Goal: Information Seeking & Learning: Learn about a topic

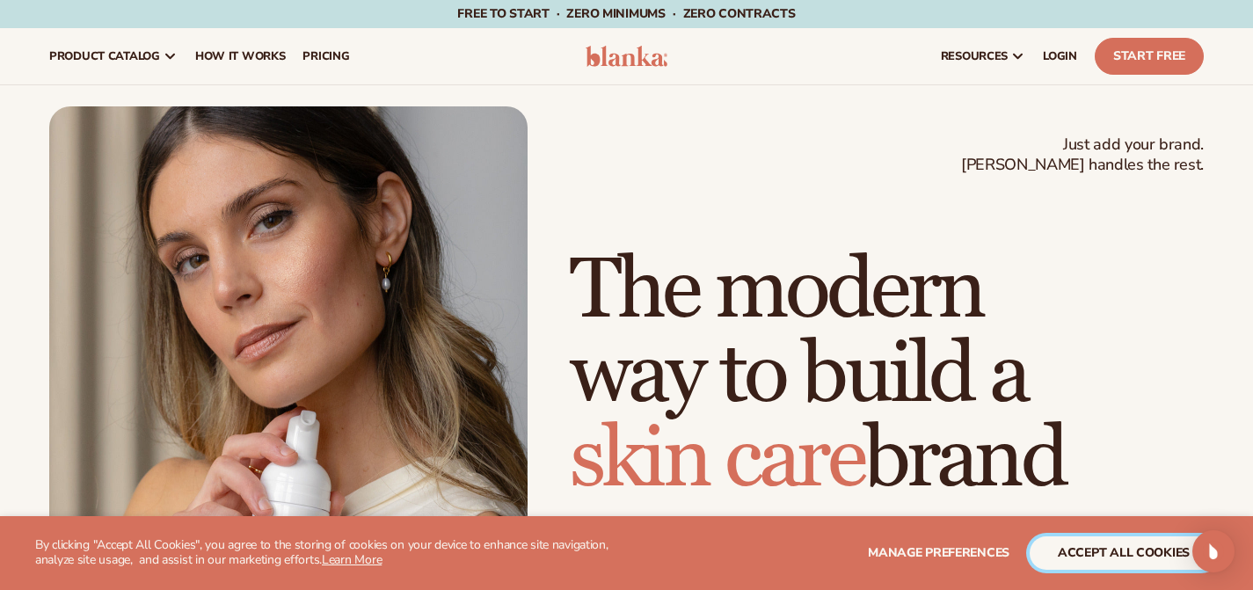
click at [1084, 559] on button "accept all cookies" at bounding box center [1124, 553] width 188 height 33
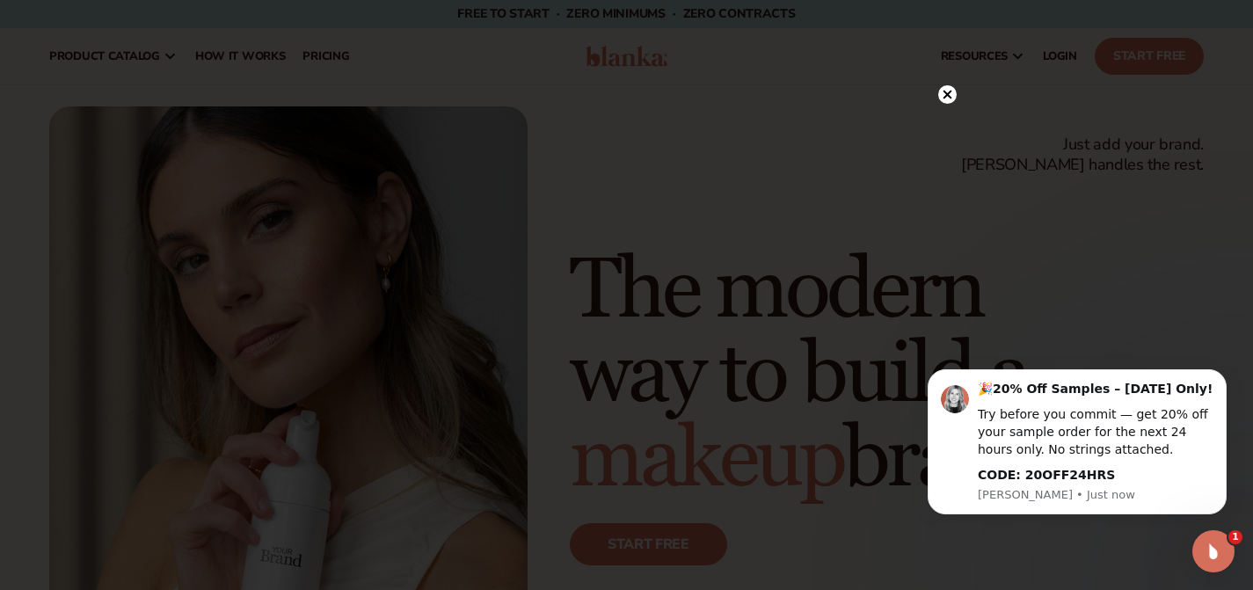
click at [950, 87] on circle at bounding box center [947, 94] width 18 height 18
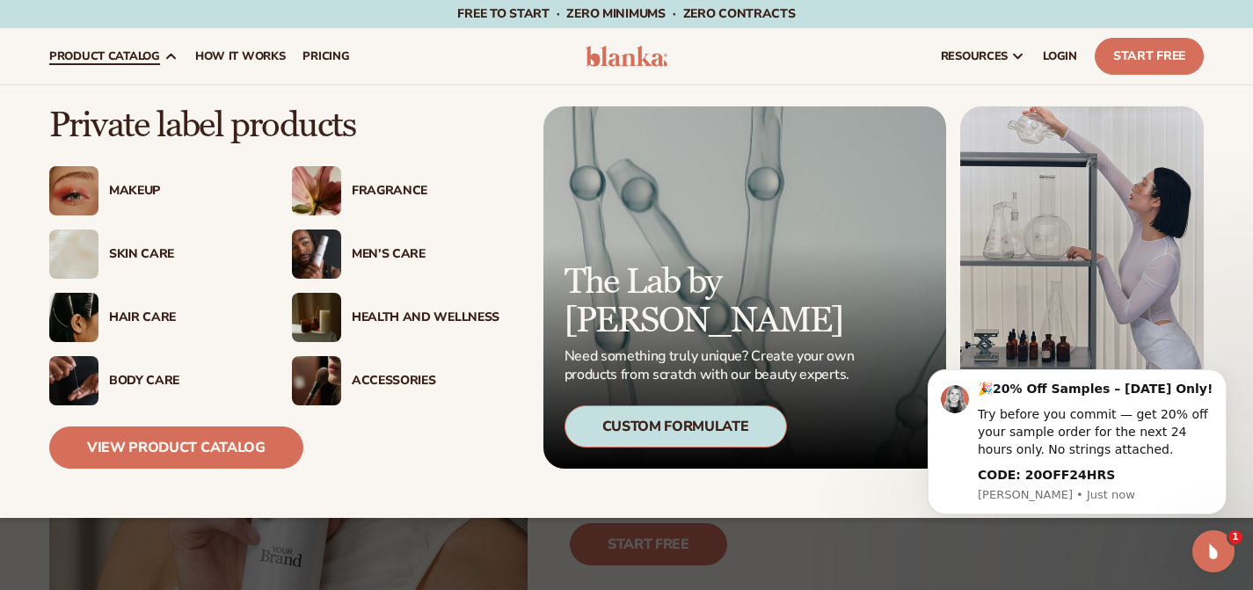
click at [147, 185] on div "Makeup" at bounding box center [183, 191] width 148 height 15
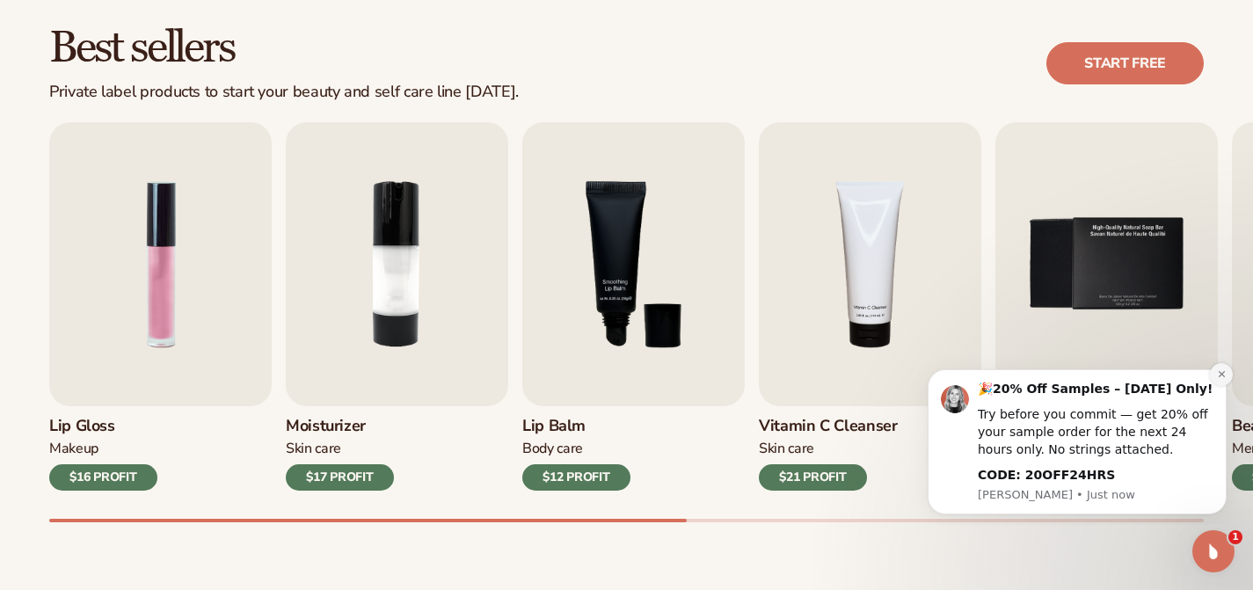
click at [1221, 370] on icon "Dismiss notification" at bounding box center [1222, 374] width 10 height 10
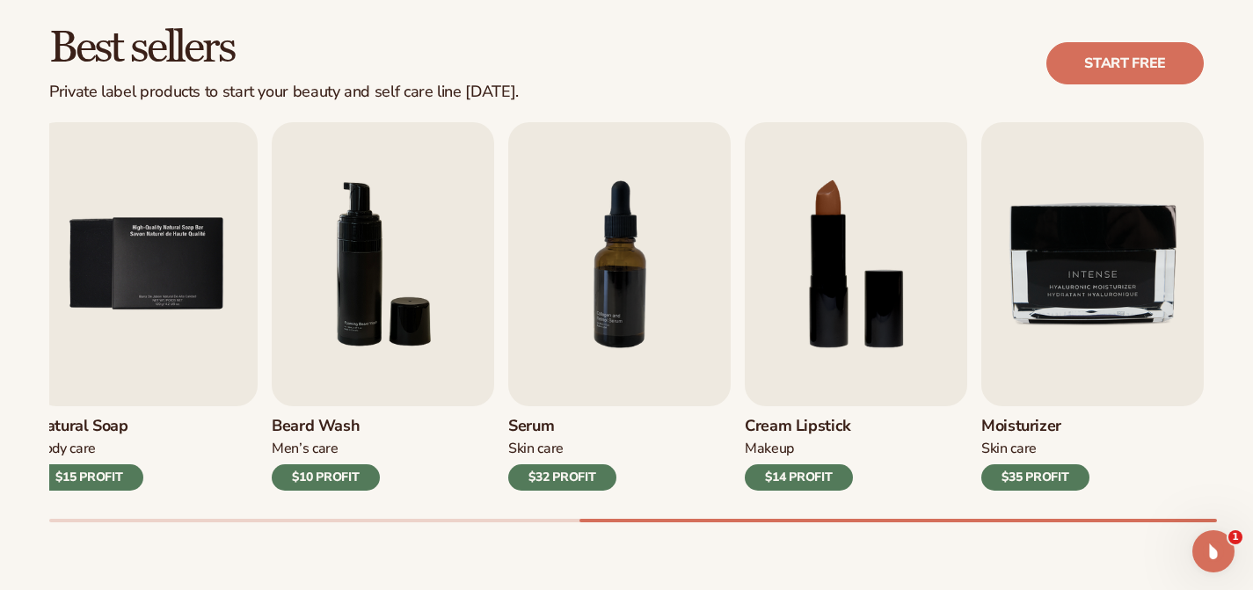
click at [1230, 298] on div "Lip Gloss Makeup $16 PROFIT Moisturizer [MEDICAL_DATA] $17 PROFIT [MEDICAL_DATA…" at bounding box center [651, 322] width 1204 height 400
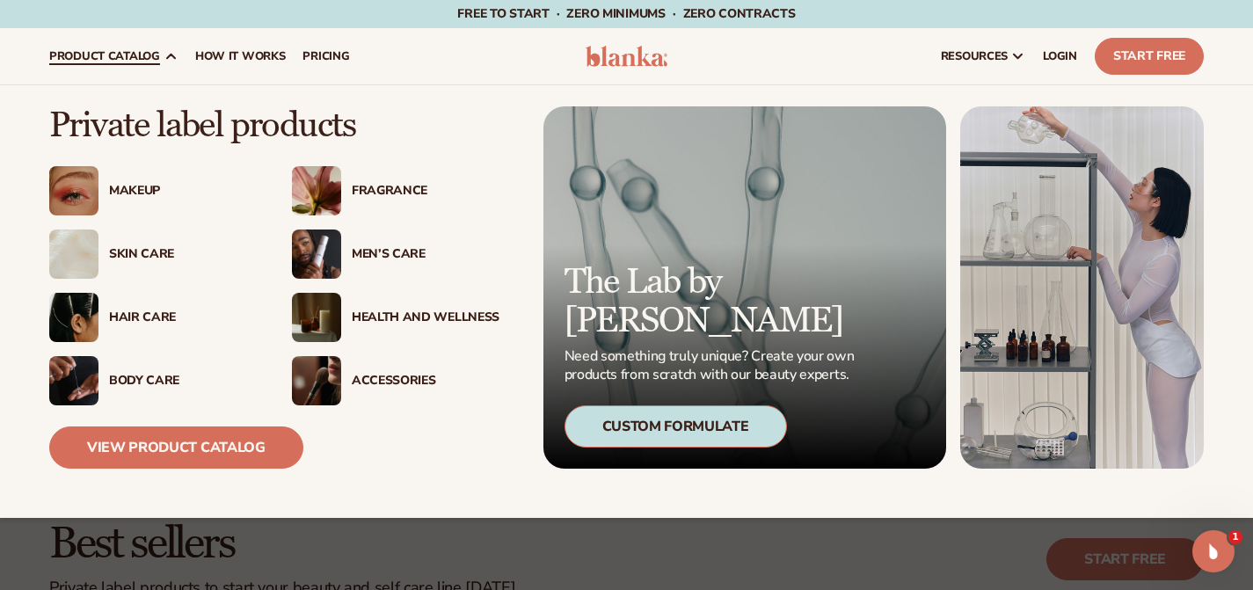
click at [110, 60] on span "product catalog" at bounding box center [104, 56] width 111 height 14
click at [403, 313] on div "Health And Wellness" at bounding box center [426, 317] width 148 height 15
